Goal: Find specific page/section

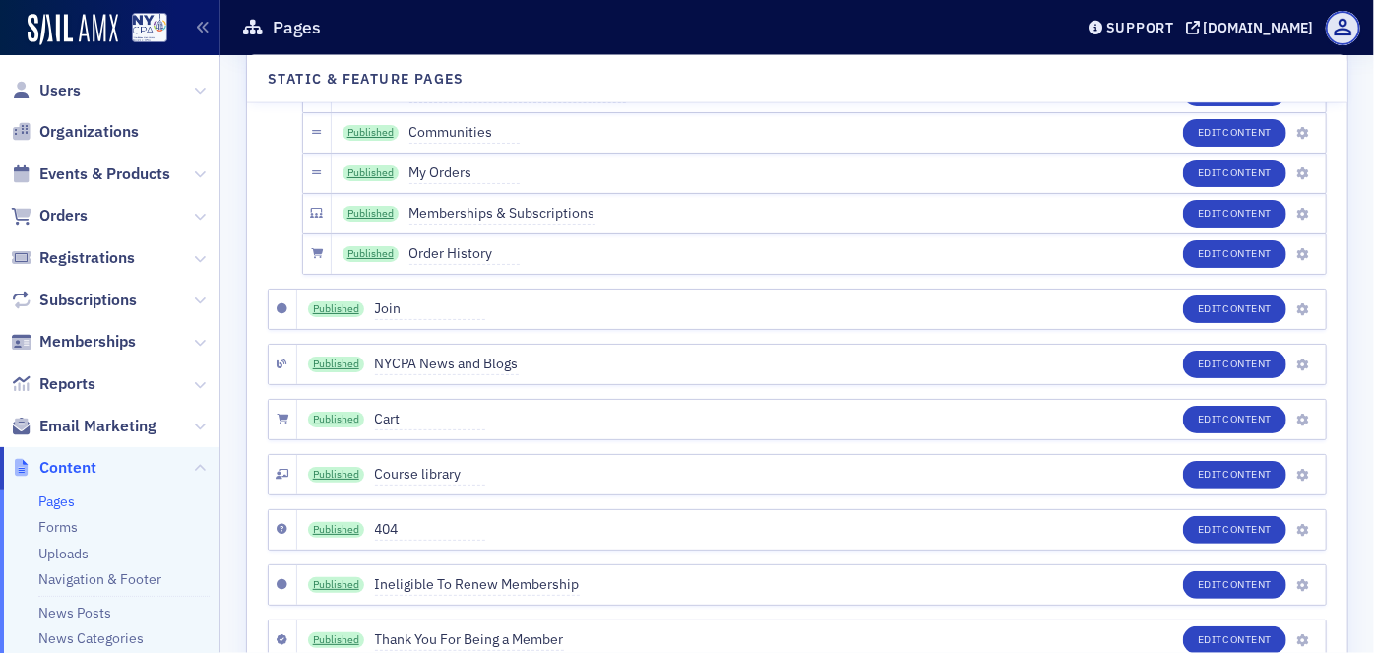
scroll to position [9223, 0]
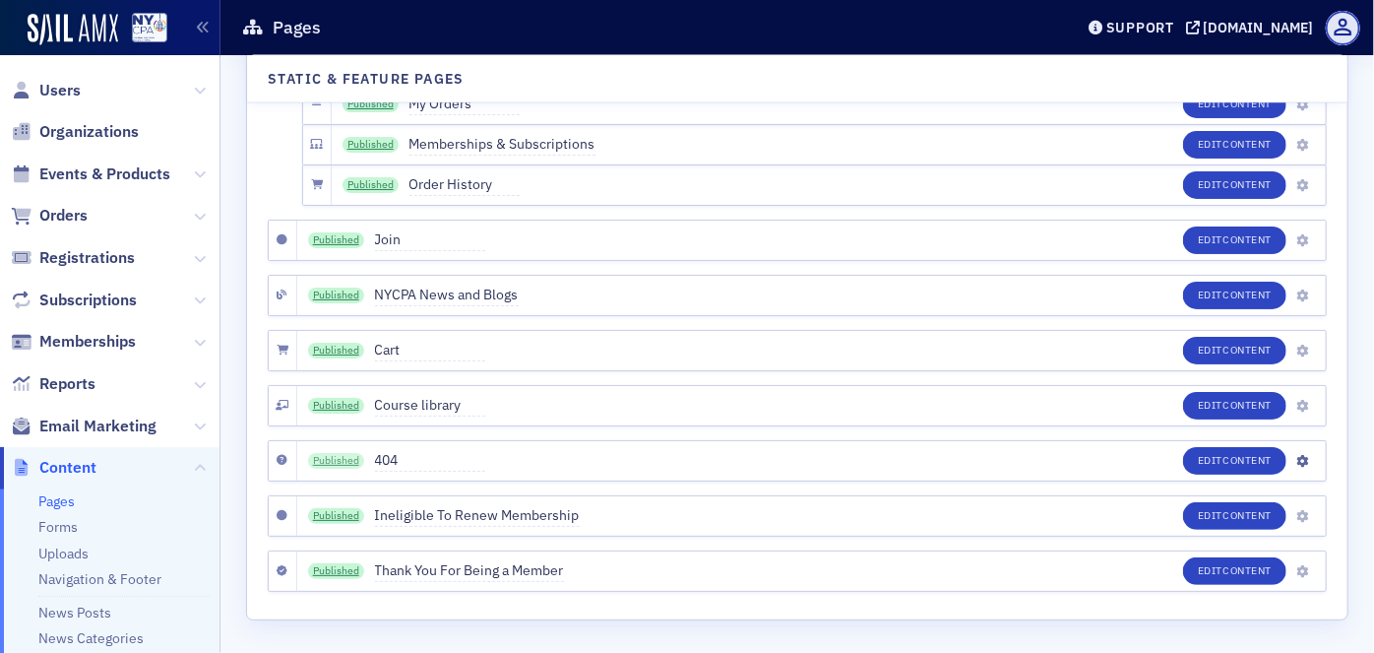
click at [344, 457] on link "Published" at bounding box center [336, 461] width 57 height 16
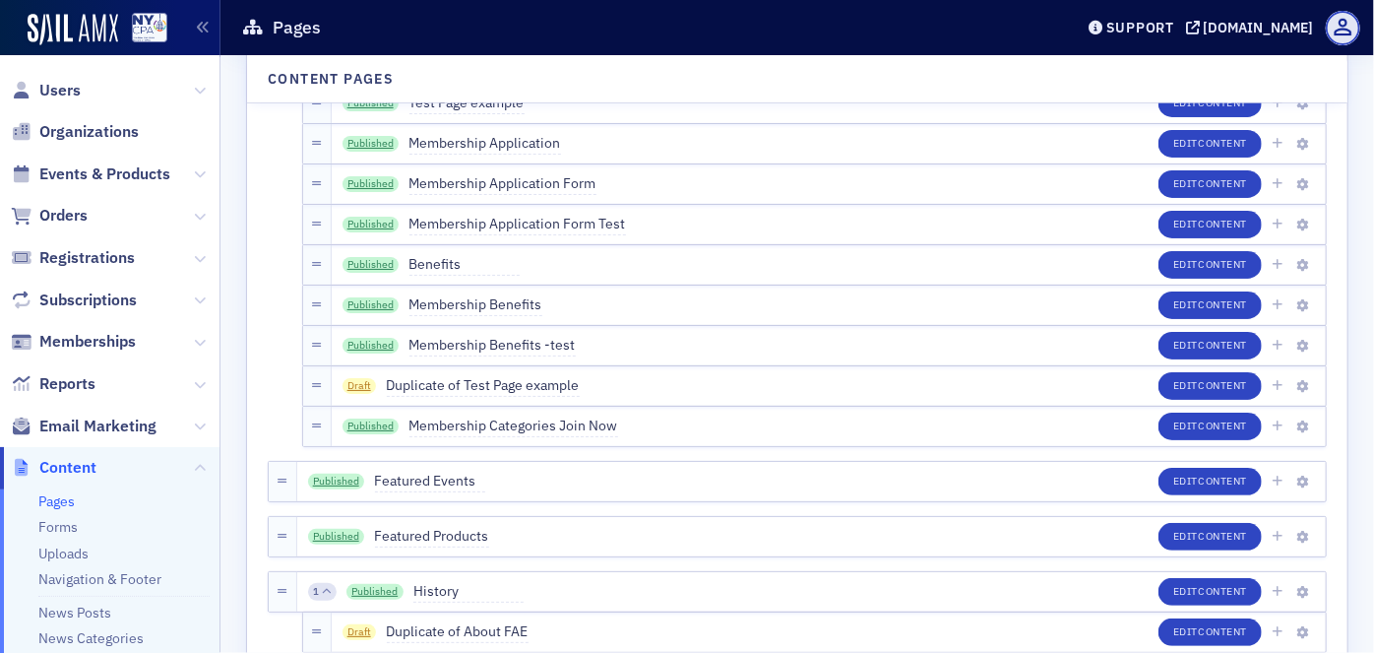
scroll to position [447, 0]
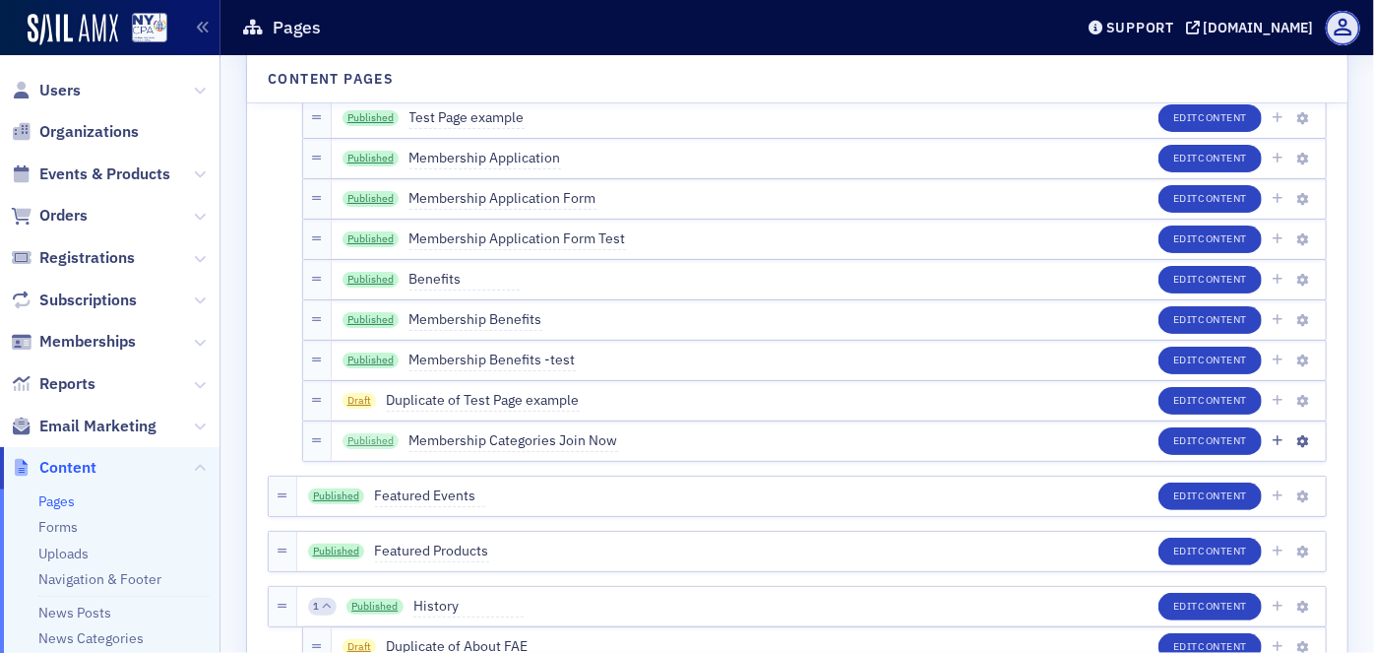
click at [352, 436] on link "Published" at bounding box center [370, 441] width 57 height 16
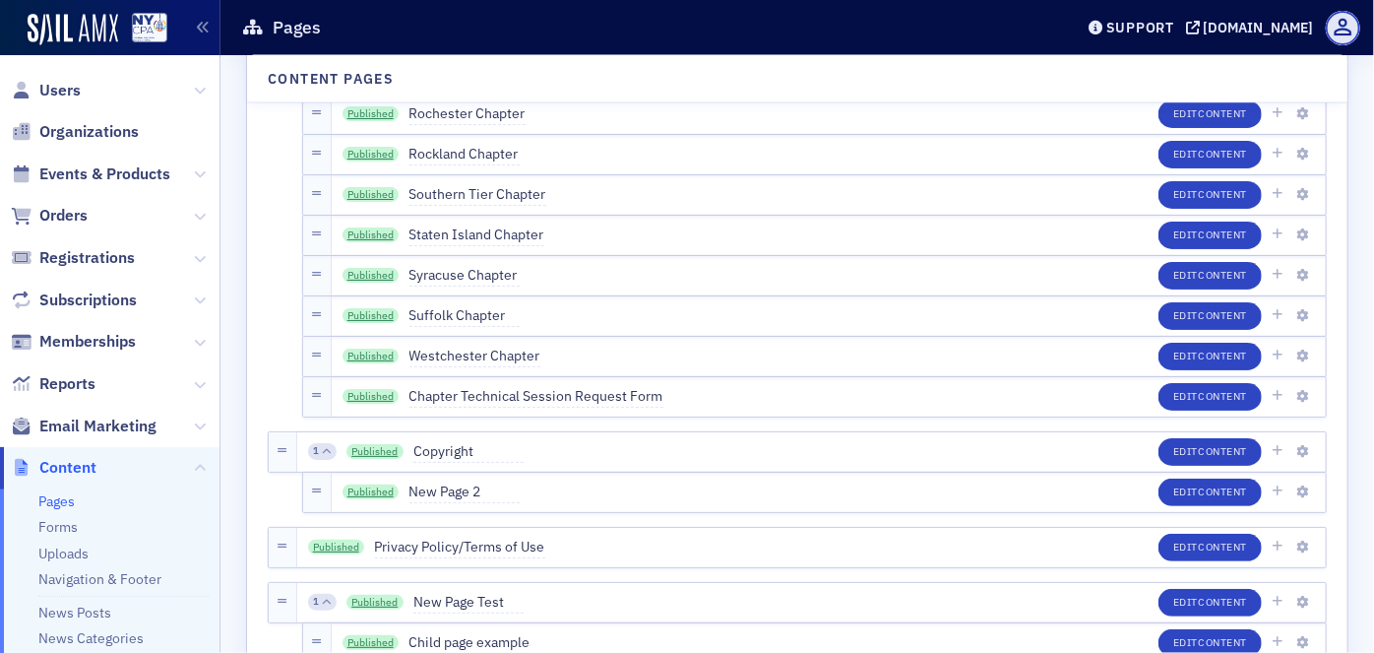
scroll to position [1789, 0]
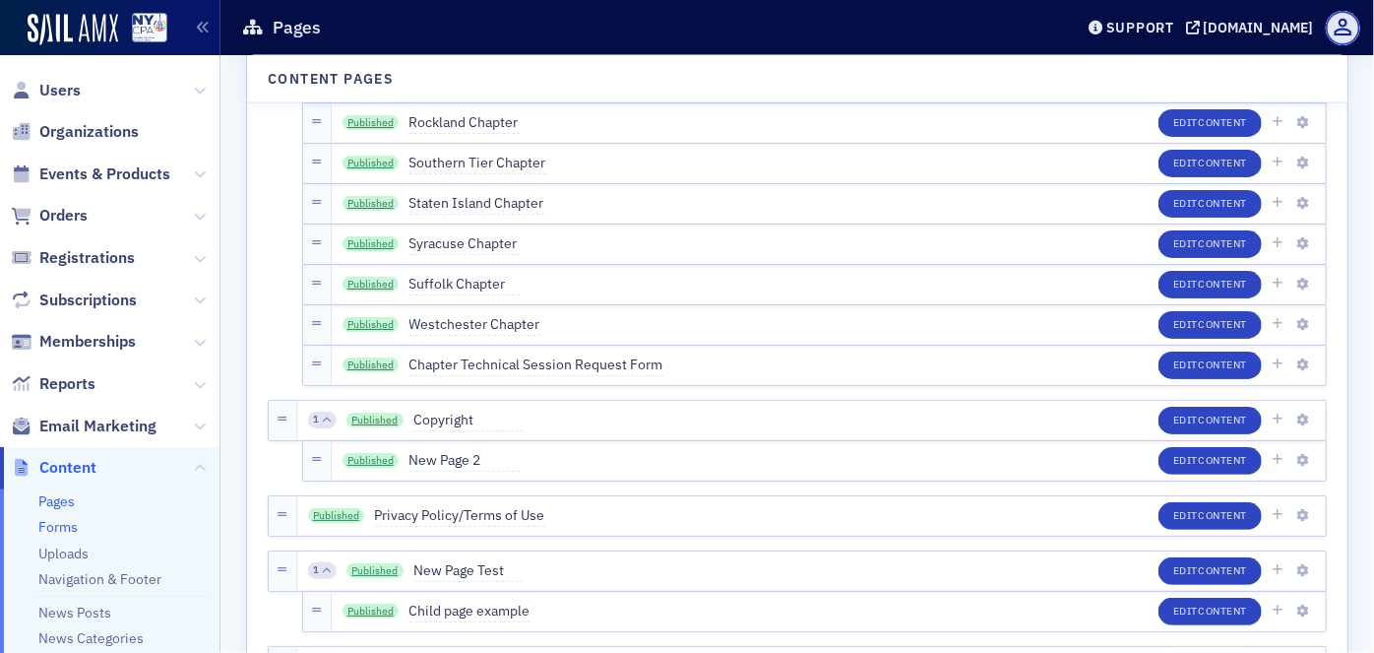
click at [56, 528] on link "Forms" at bounding box center [57, 527] width 39 height 18
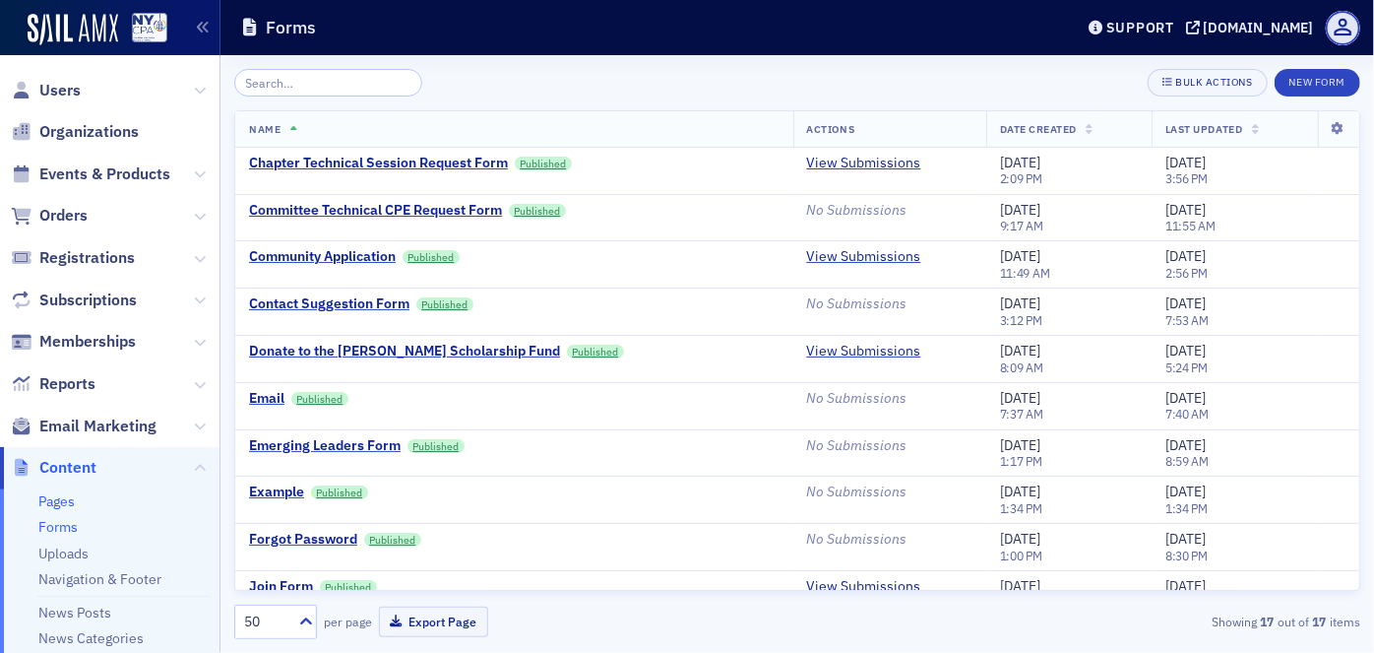
click at [68, 503] on link "Pages" at bounding box center [56, 501] width 36 height 18
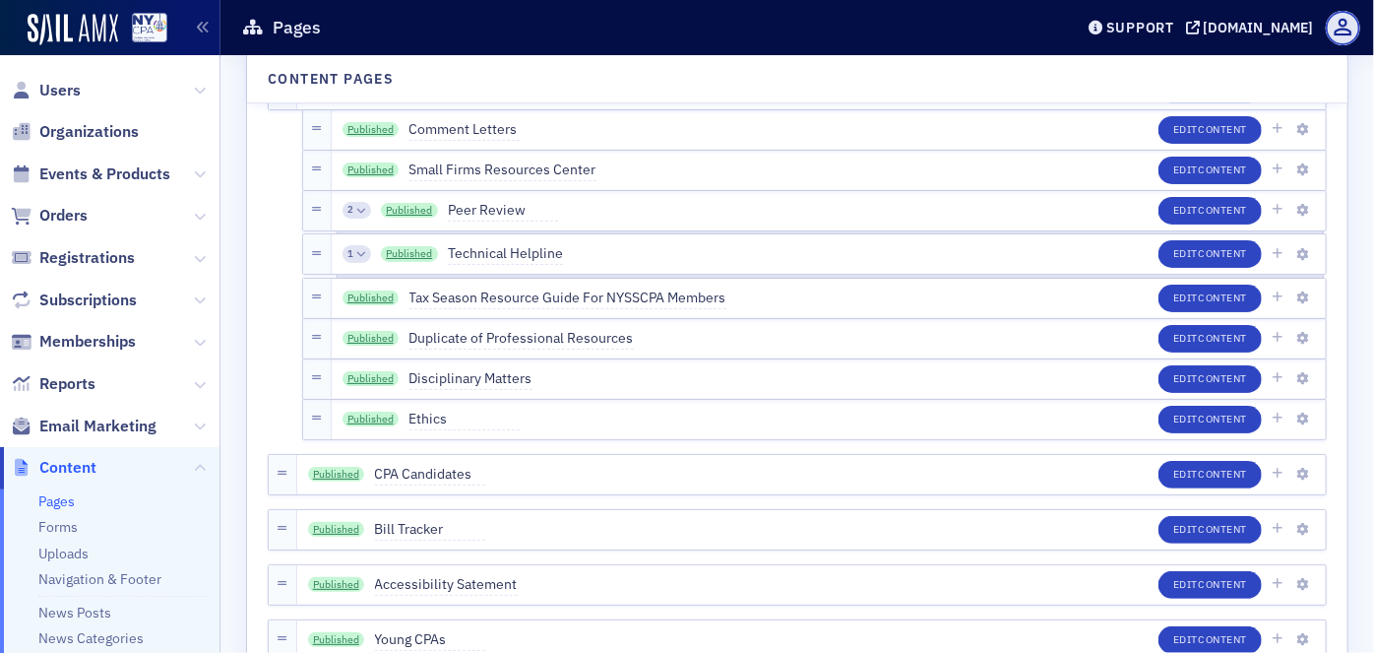
scroll to position [6001, 0]
